Goal: Information Seeking & Learning: Learn about a topic

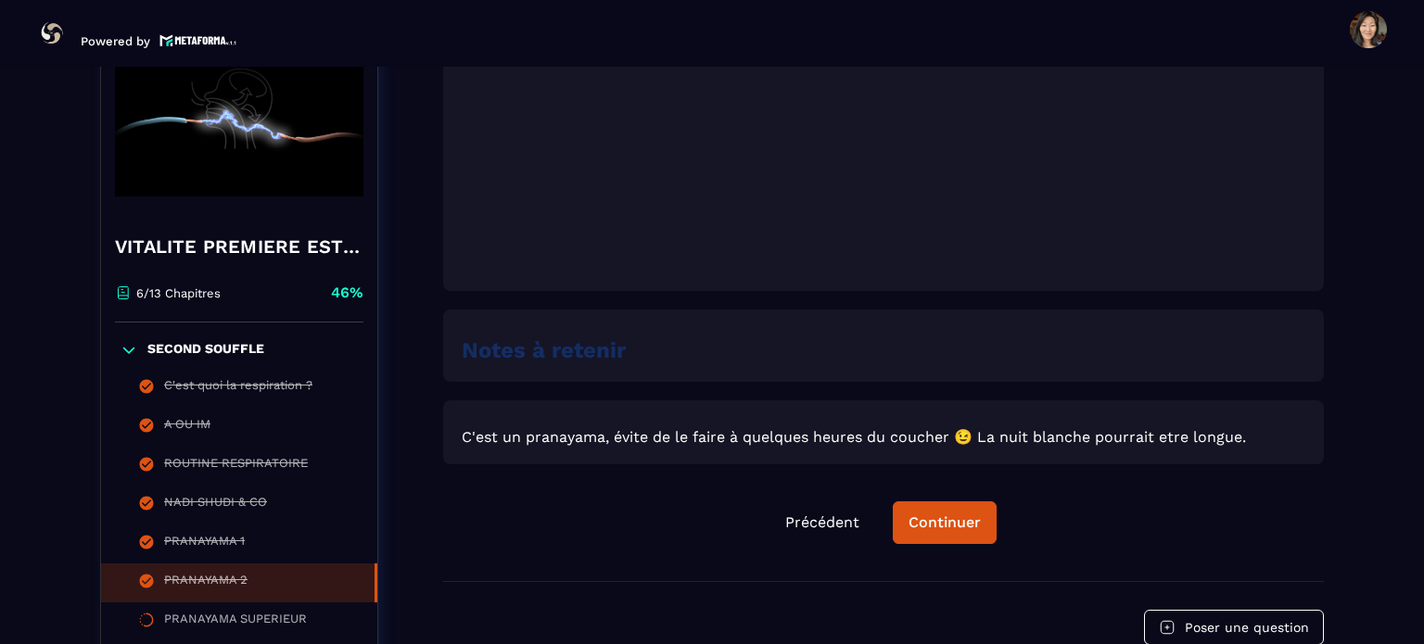
scroll to position [1136, 0]
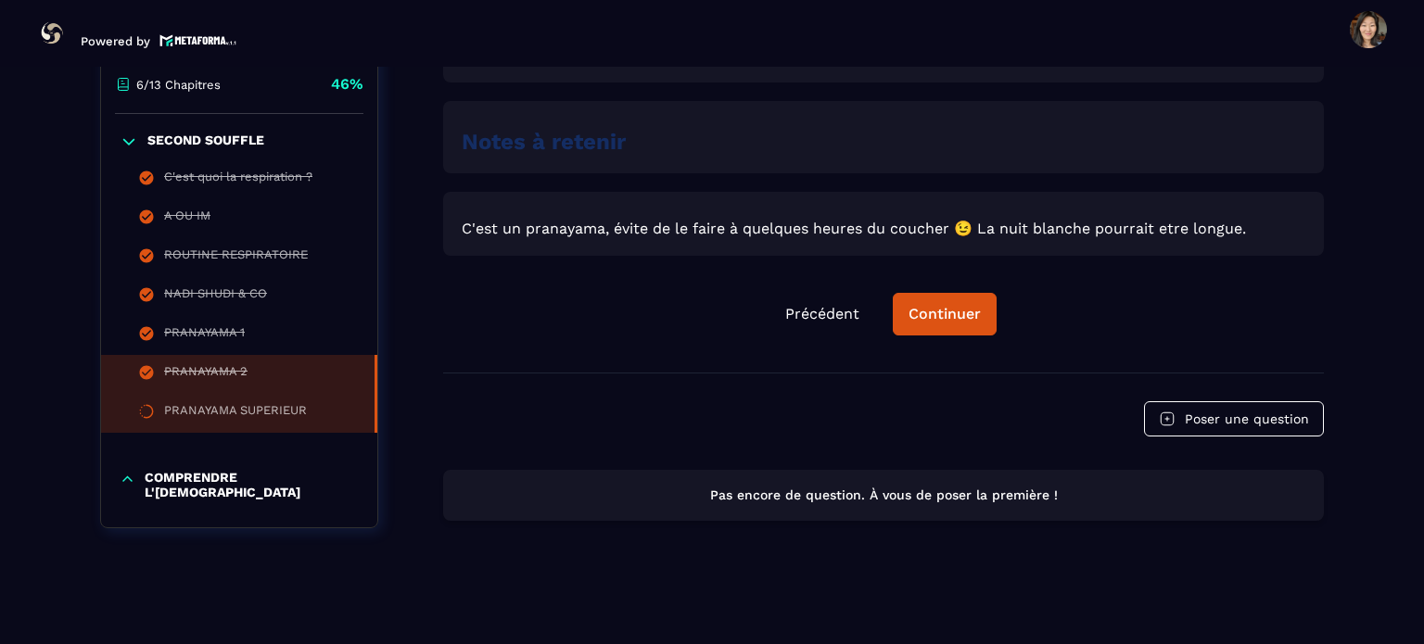
click at [182, 422] on div "PRANAYAMA SUPERIEUR" at bounding box center [235, 413] width 143 height 20
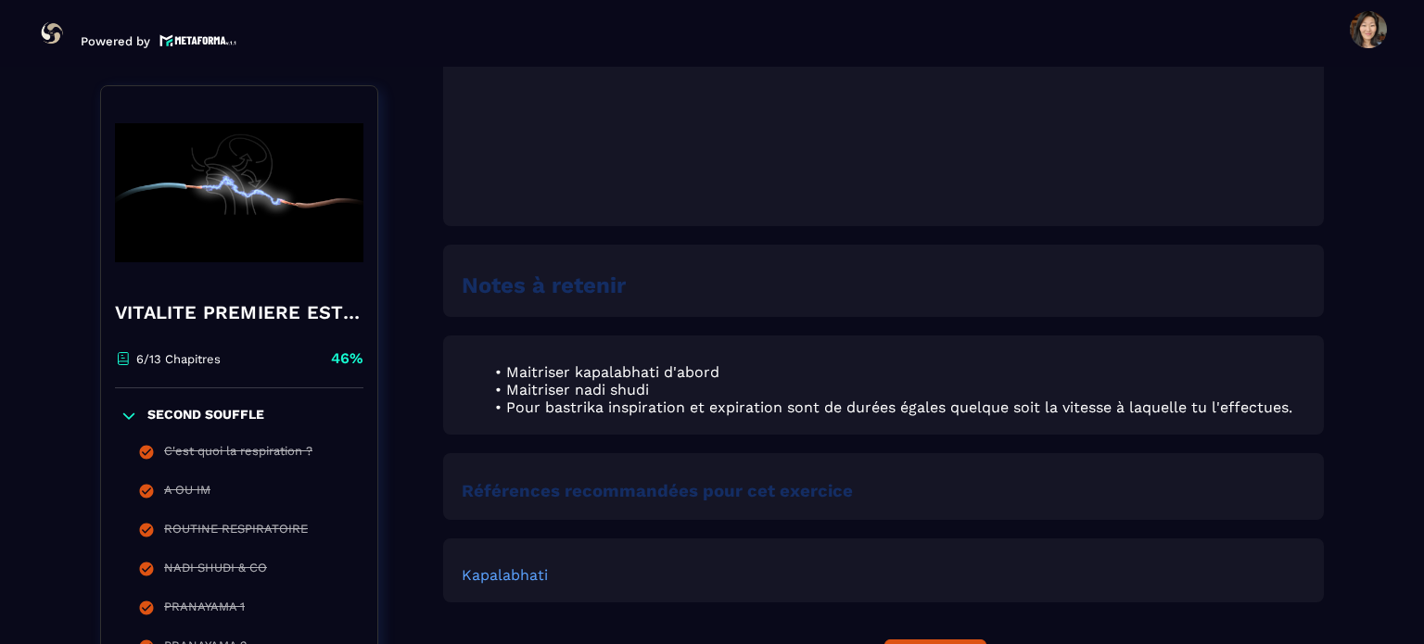
scroll to position [1298, 0]
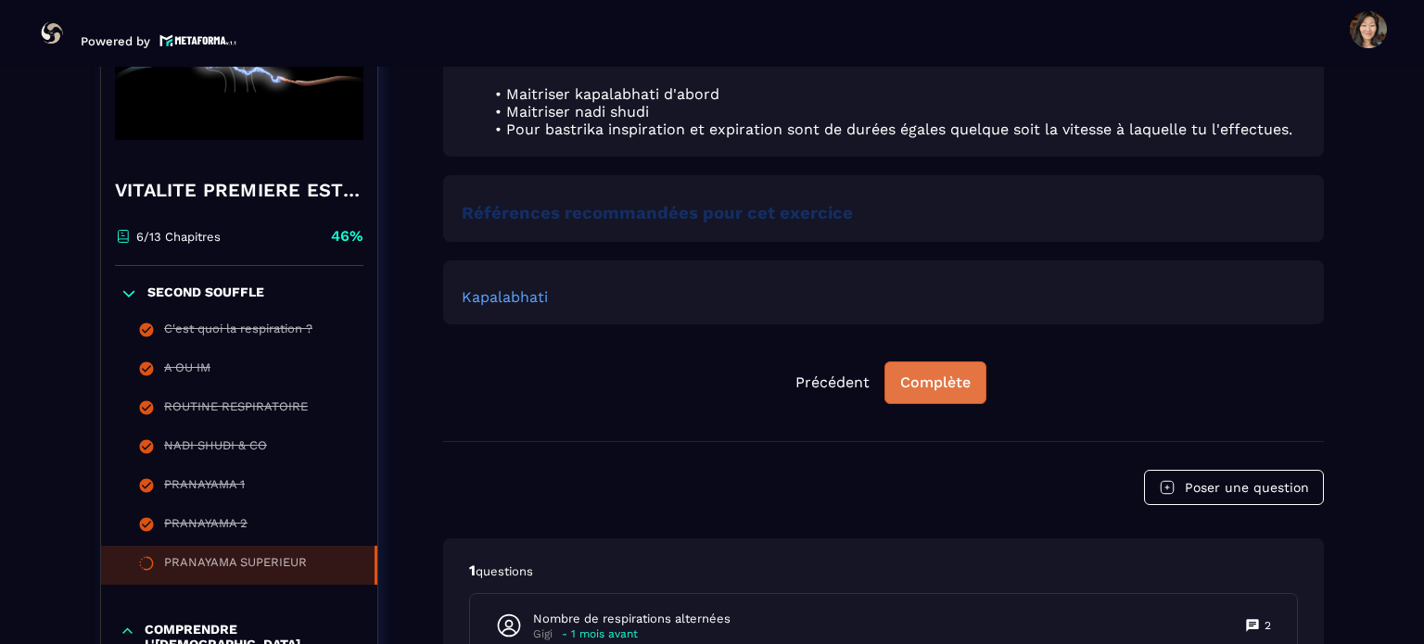
click at [945, 386] on div "Complète" at bounding box center [935, 383] width 70 height 19
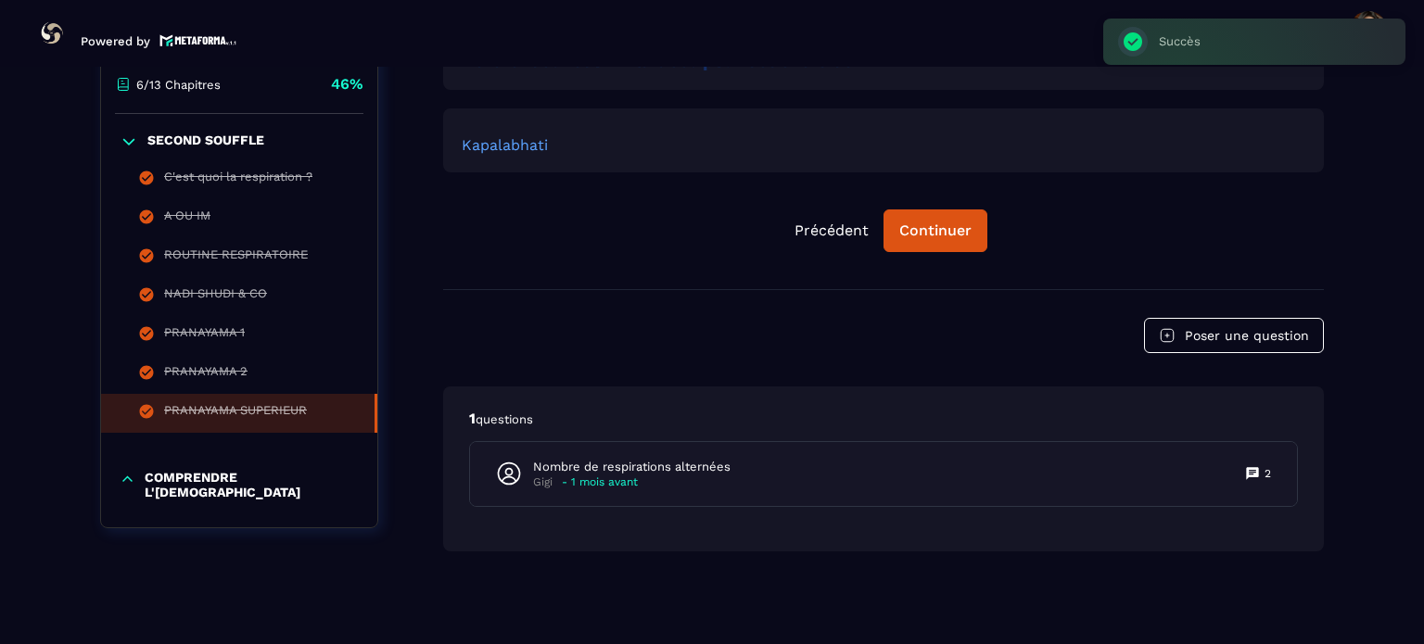
scroll to position [1456, 0]
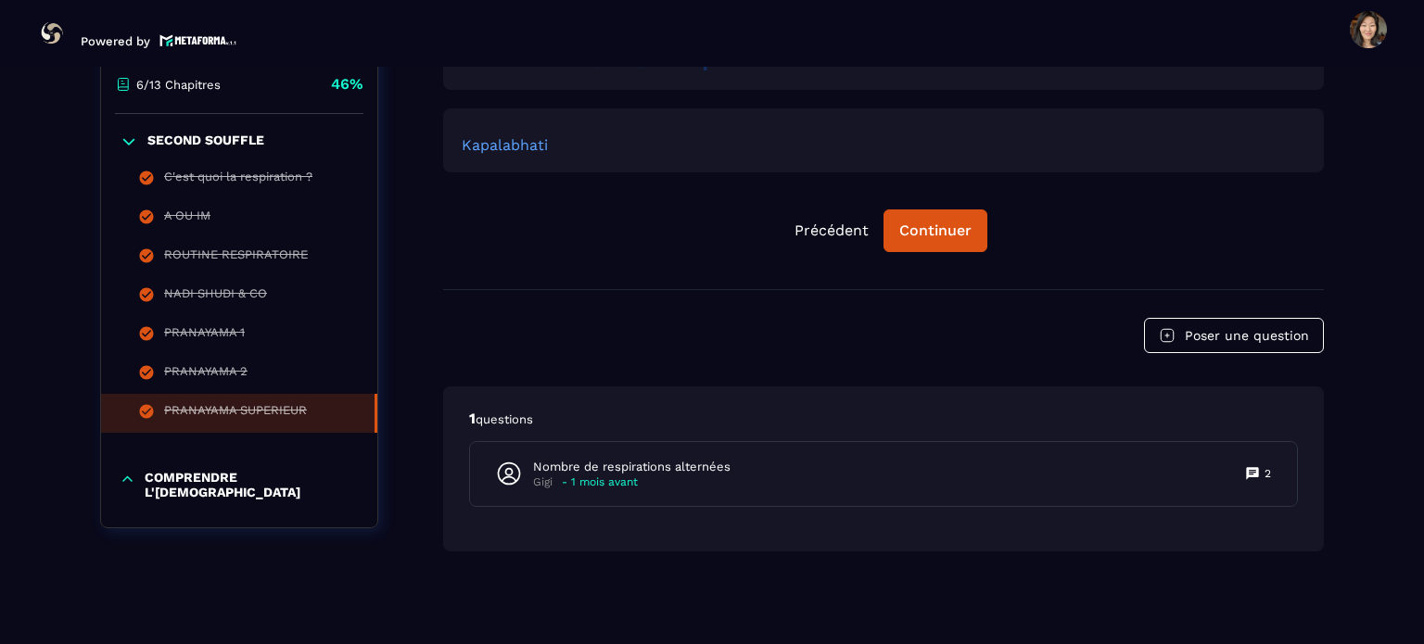
click at [241, 488] on p "COMPRENDRE L'[DEMOGRAPHIC_DATA]" at bounding box center [252, 485] width 214 height 30
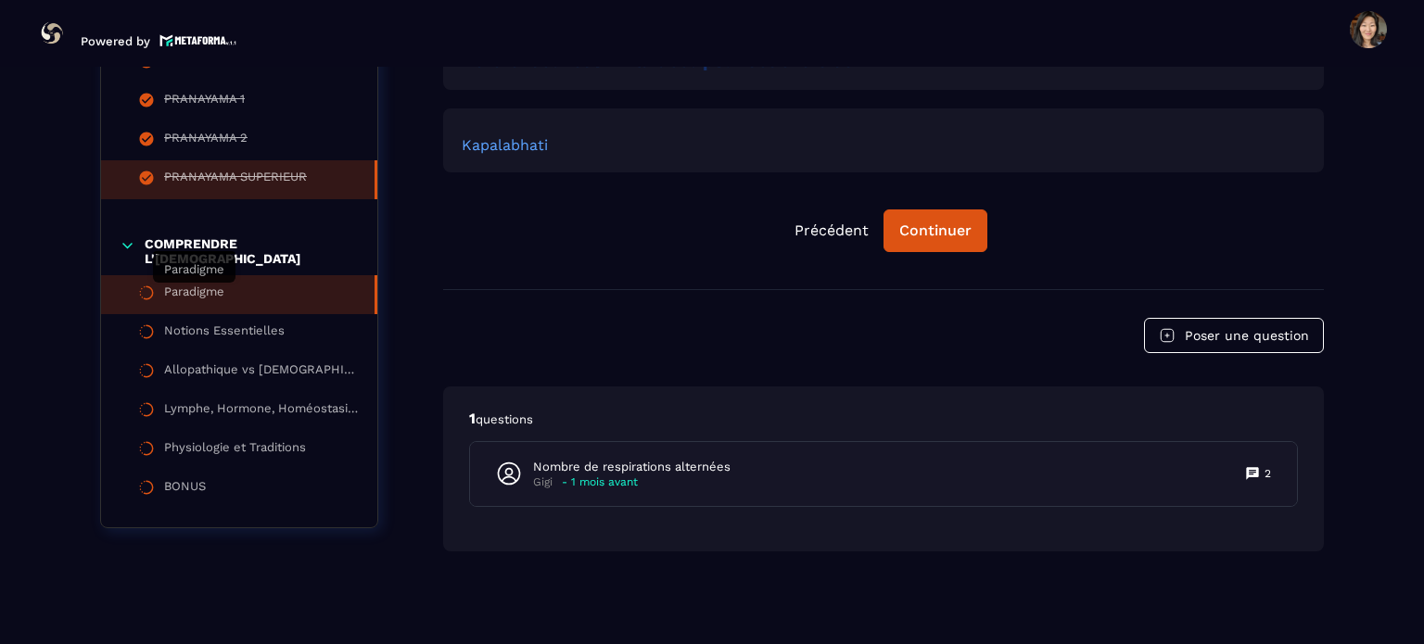
click at [206, 293] on div "Paradigme" at bounding box center [194, 295] width 60 height 20
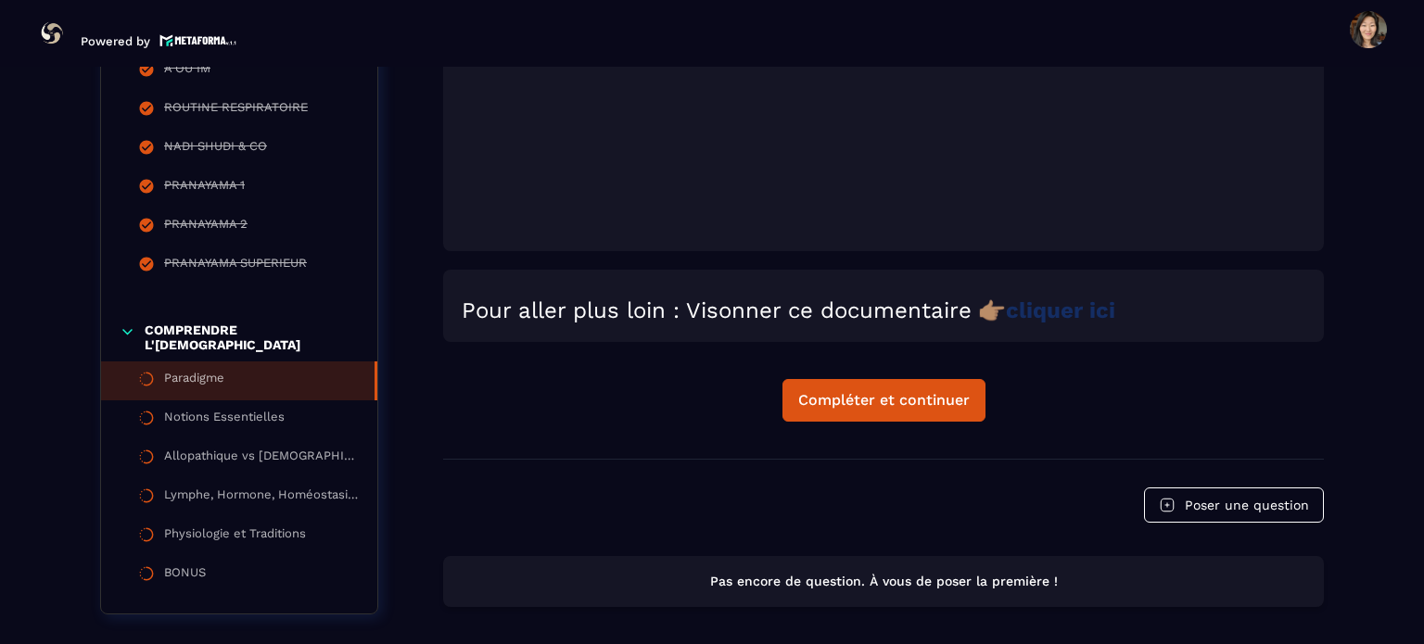
scroll to position [656, 0]
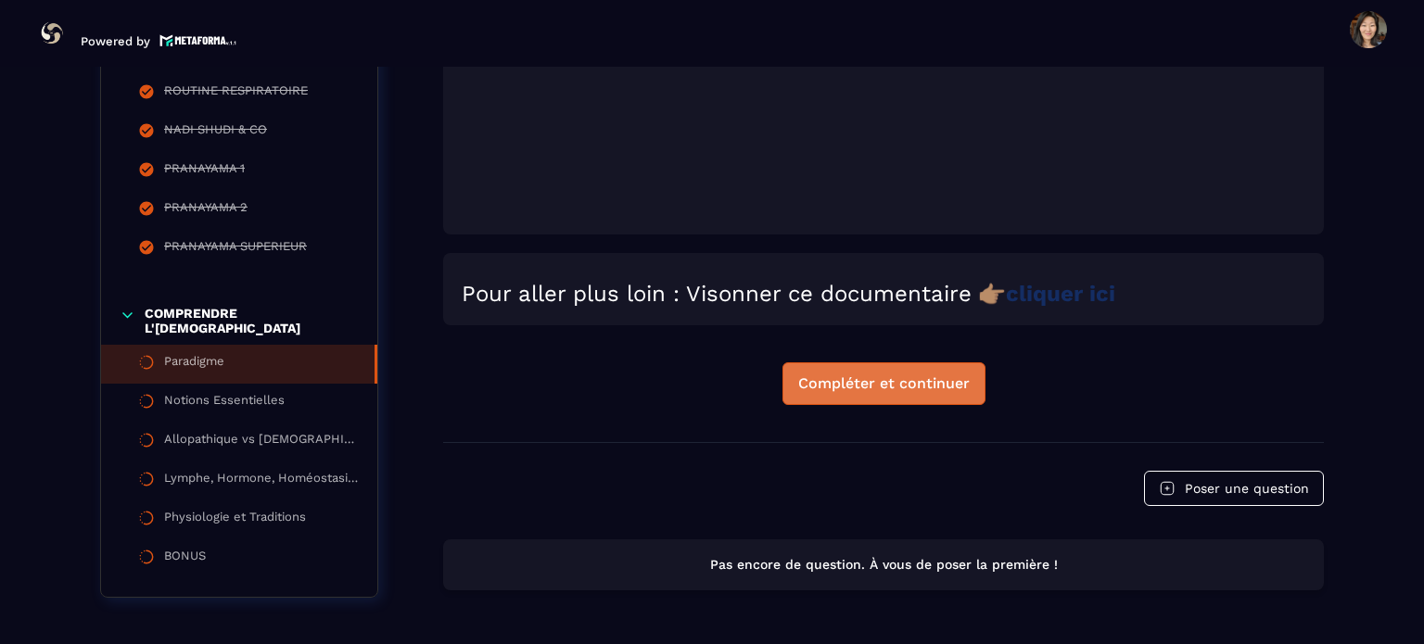
click at [881, 387] on div "Compléter et continuer" at bounding box center [883, 384] width 171 height 19
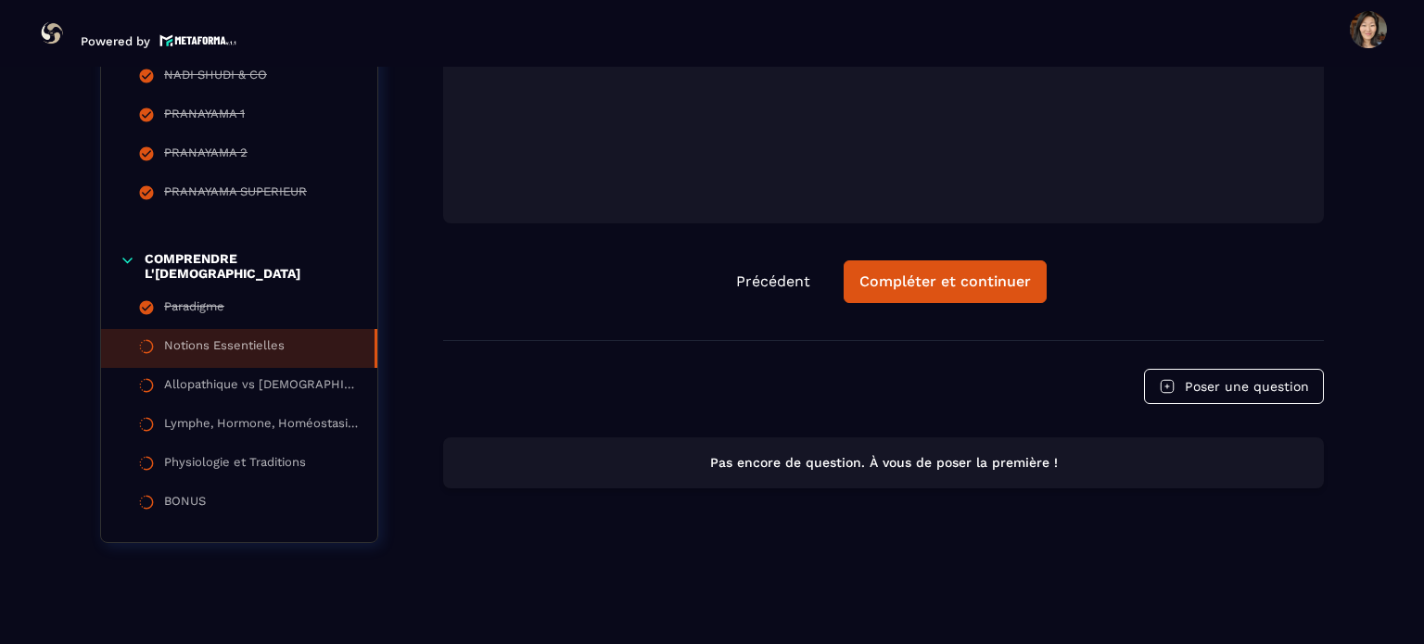
scroll to position [670, 0]
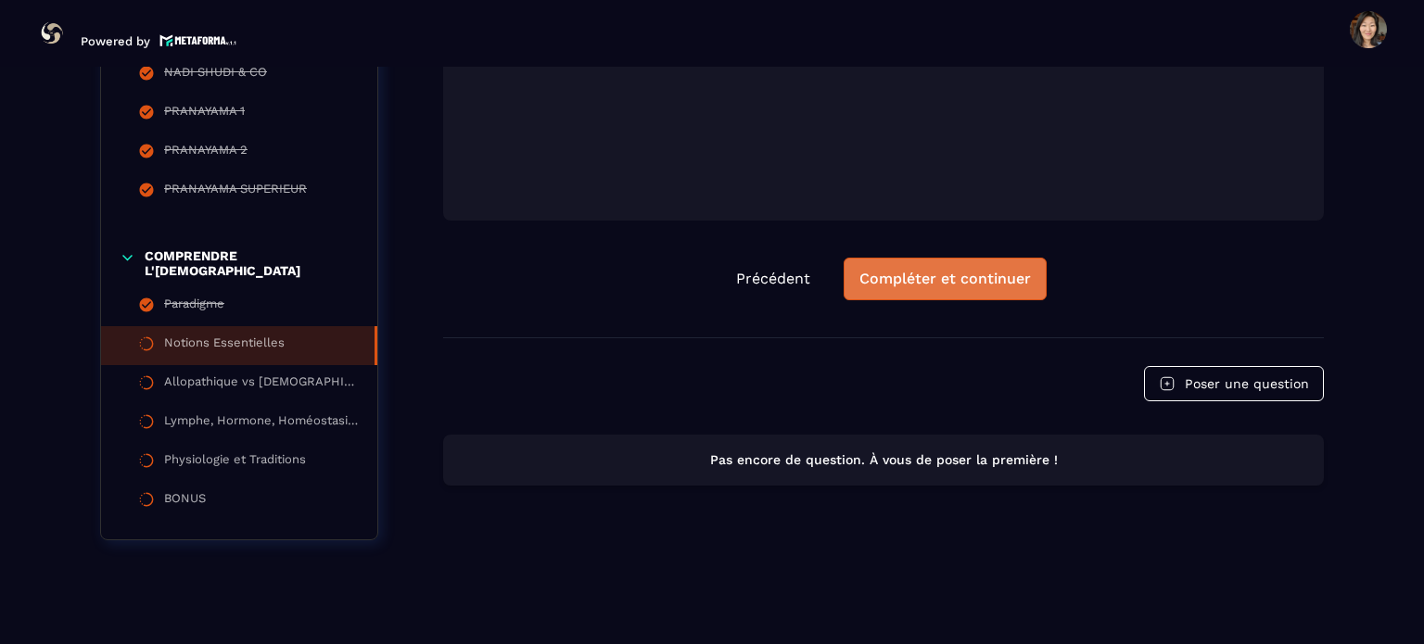
click at [924, 277] on div "Compléter et continuer" at bounding box center [944, 279] width 171 height 19
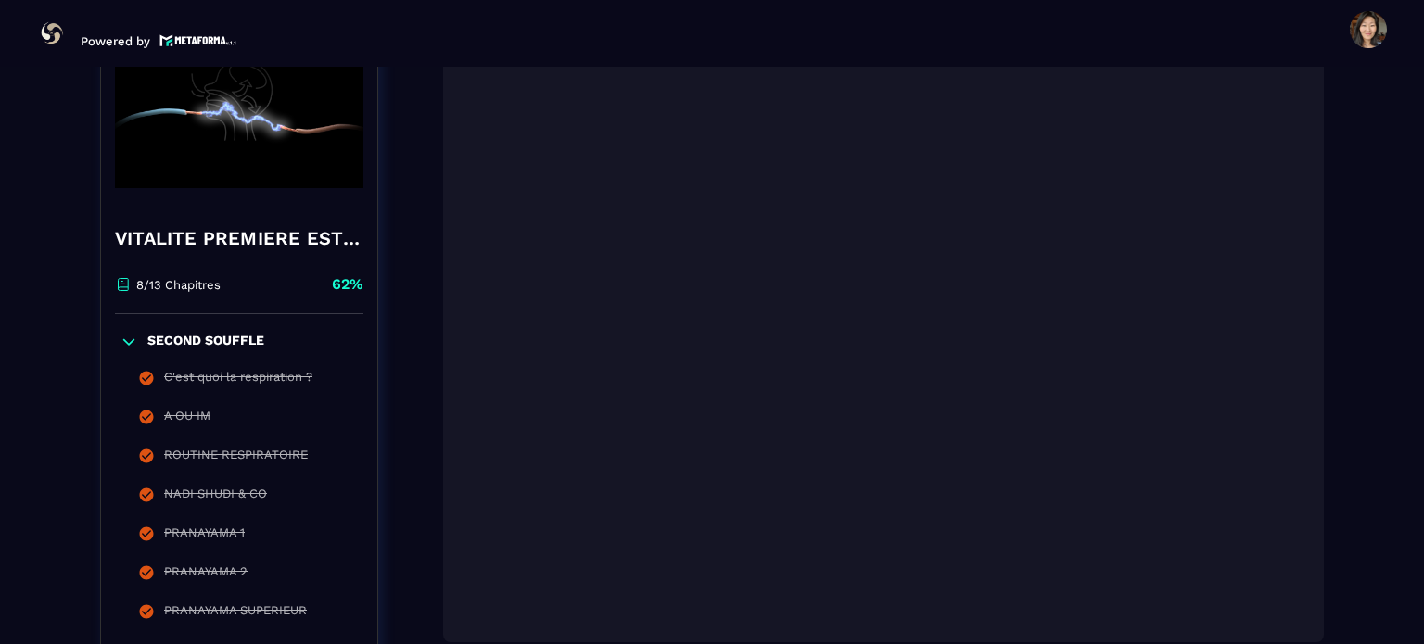
scroll to position [207, 0]
